Goal: Information Seeking & Learning: Learn about a topic

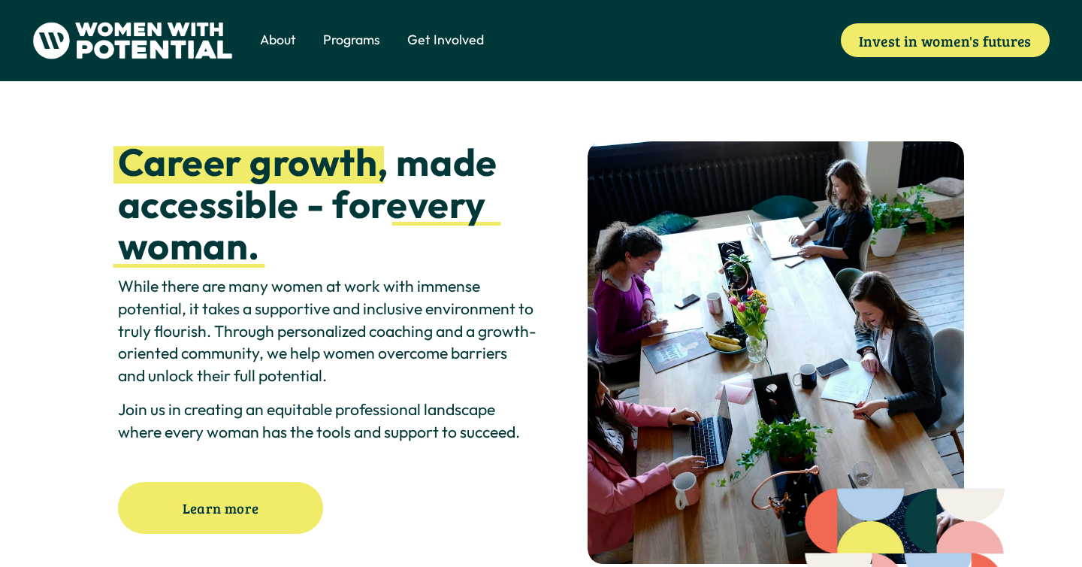
click at [0, 0] on span "1:1 Coaching" at bounding box center [0, 0] width 0 height 0
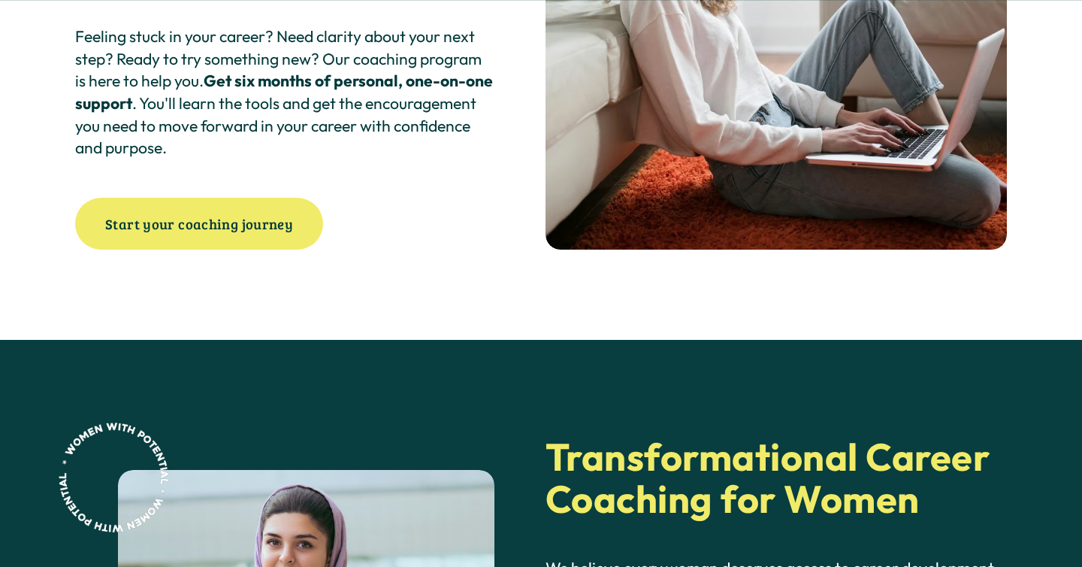
scroll to position [419, 0]
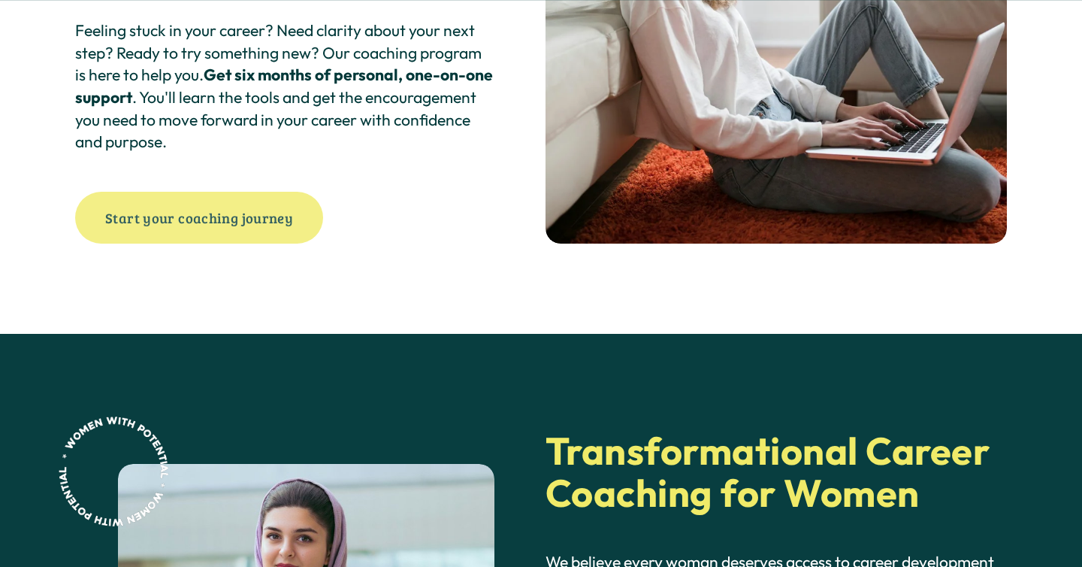
click at [231, 217] on link "Start your coaching journey" at bounding box center [199, 218] width 248 height 52
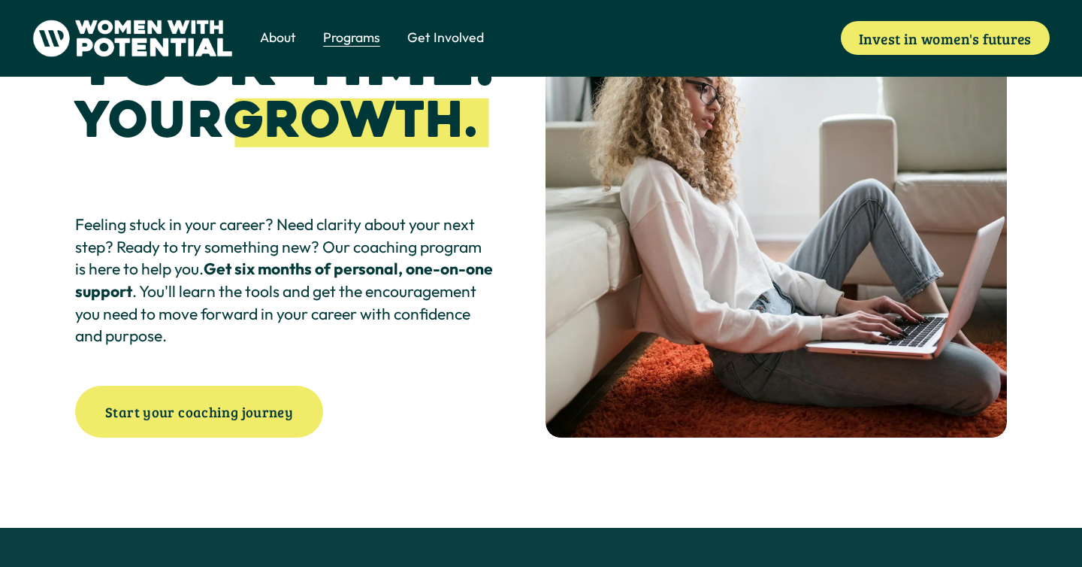
scroll to position [0, 0]
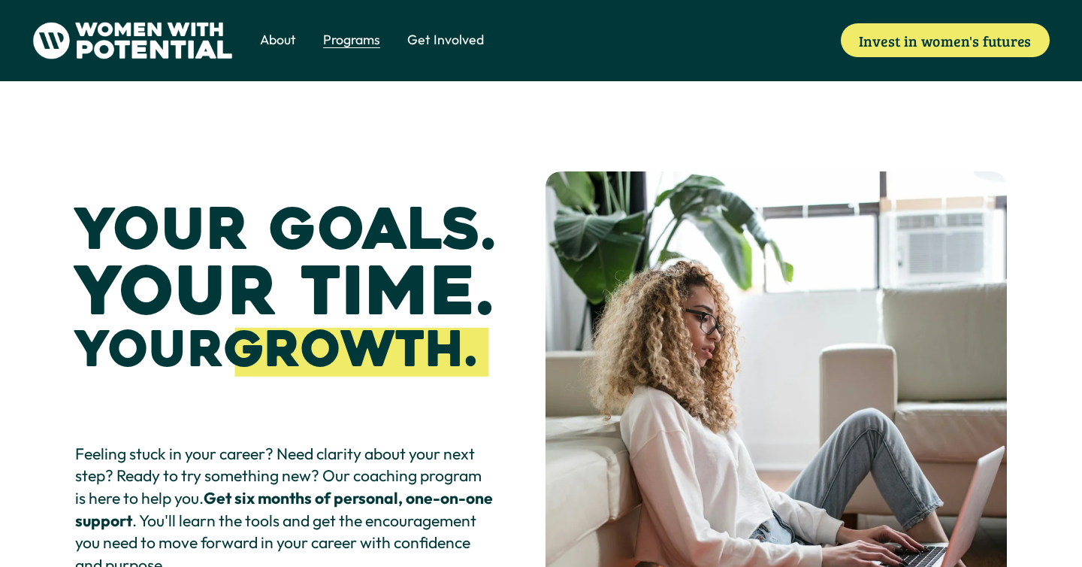
click at [0, 0] on span "Volunteer" at bounding box center [0, 0] width 0 height 0
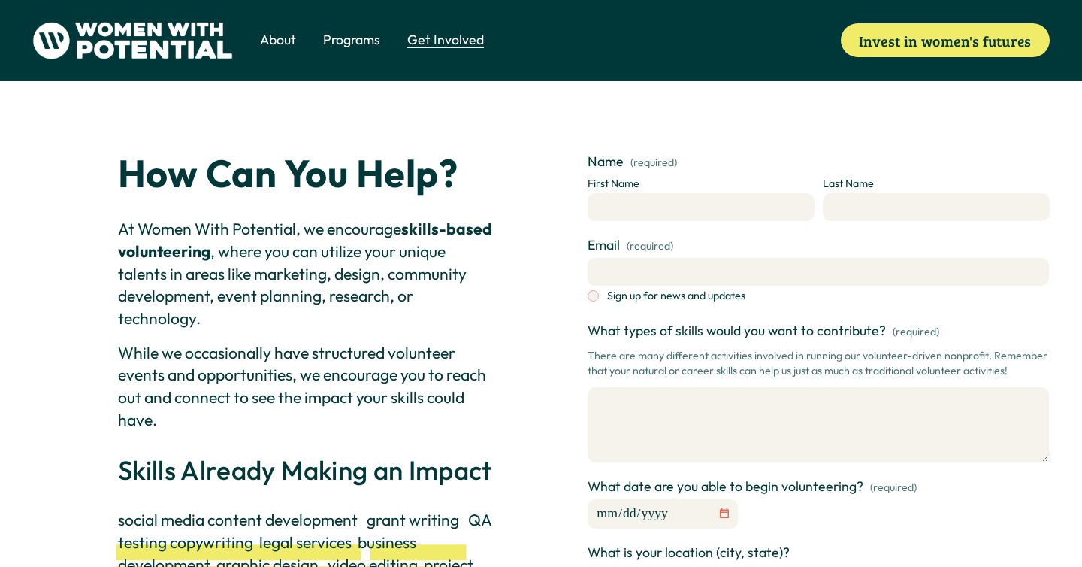
click at [476, 183] on h2 "How Can You Help?" at bounding box center [306, 174] width 377 height 42
